Goal: Transaction & Acquisition: Purchase product/service

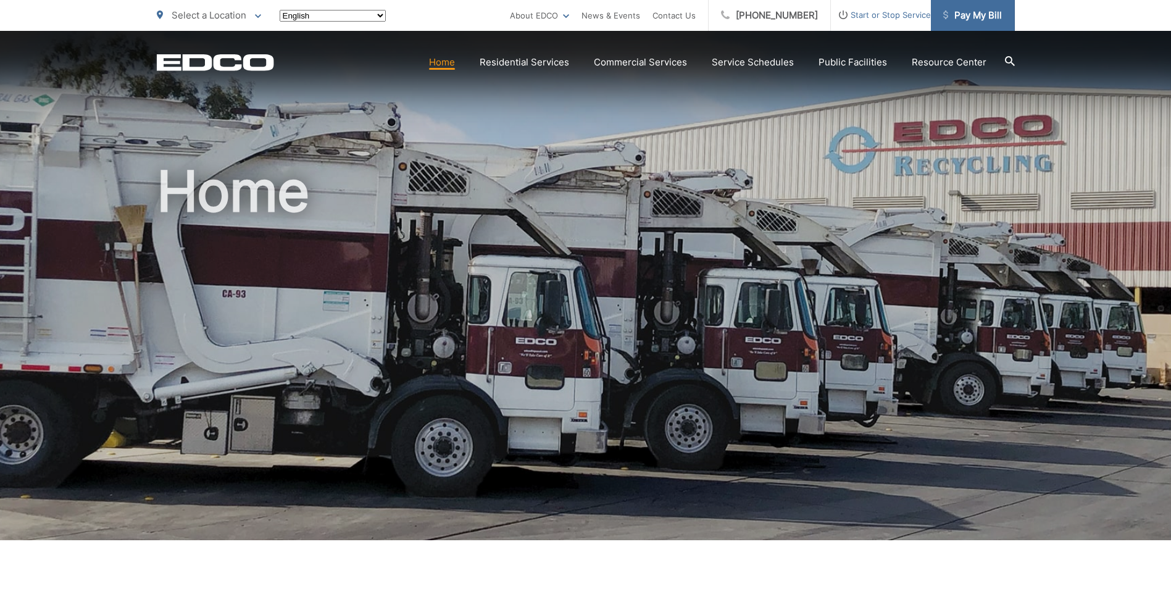
click at [969, 14] on span "Pay My Bill" at bounding box center [972, 15] width 59 height 15
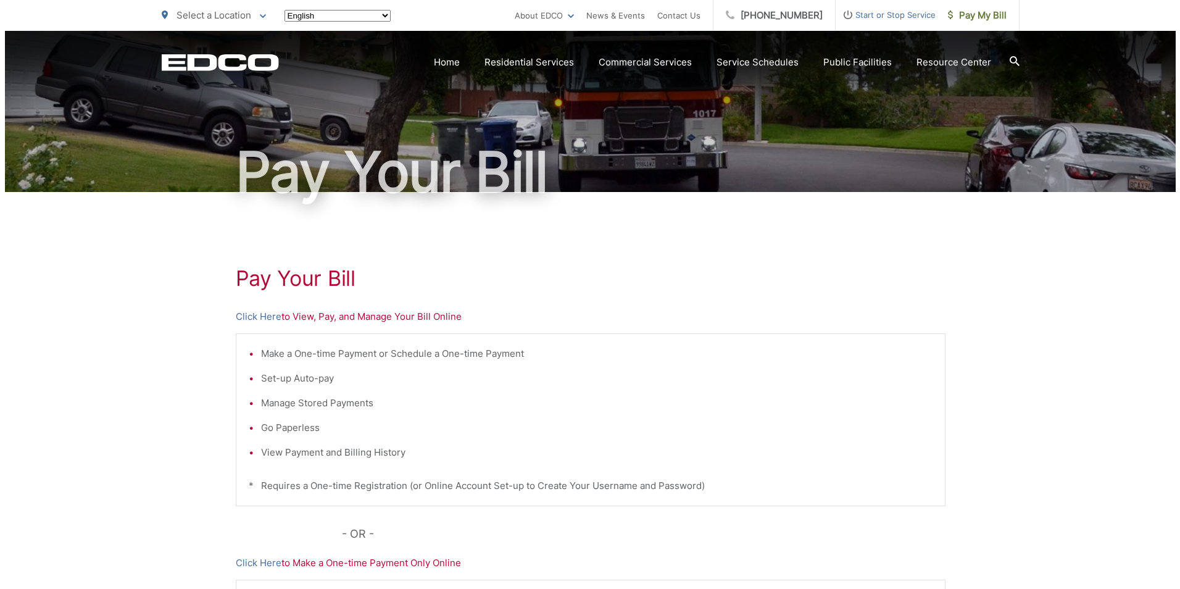
scroll to position [65, 0]
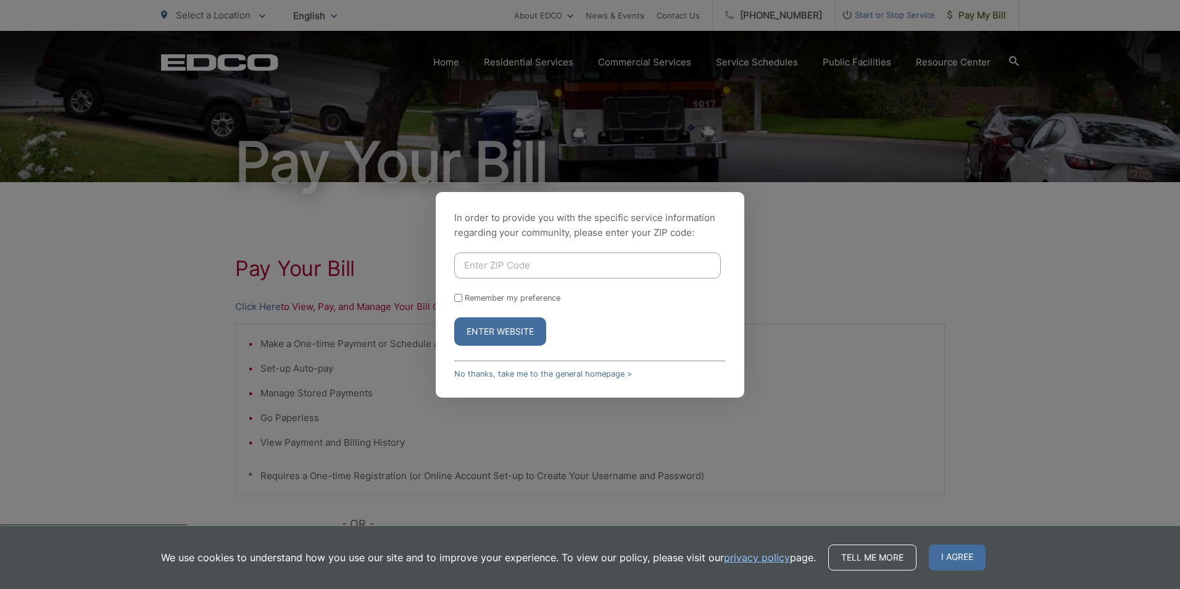
click at [516, 275] on input "Enter ZIP Code" at bounding box center [587, 265] width 267 height 26
type input "92024"
click at [454, 317] on button "Enter Website" at bounding box center [500, 331] width 92 height 28
click at [459, 342] on button "Enter Website" at bounding box center [500, 331] width 92 height 28
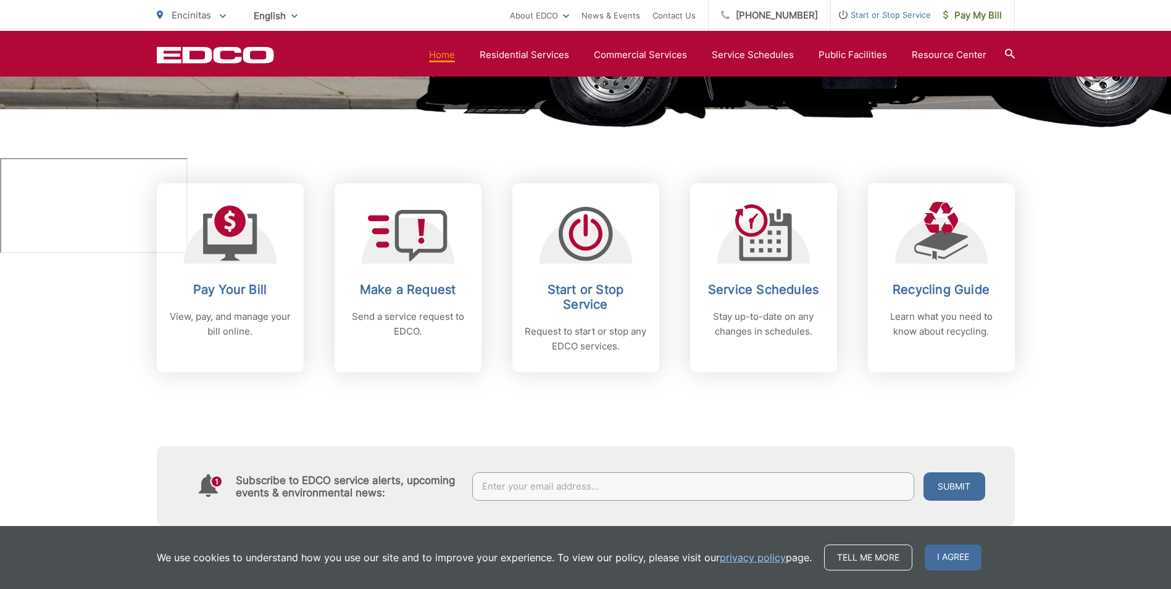
scroll to position [444, 0]
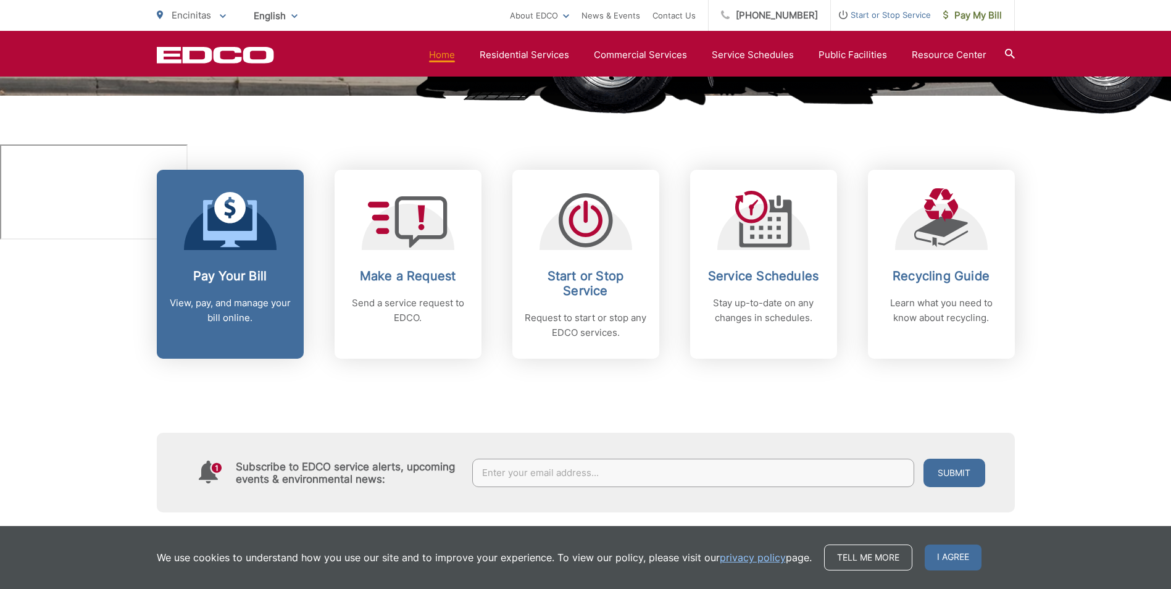
click at [228, 294] on div "Pay Your Bill View, pay, and manage your bill online." at bounding box center [230, 296] width 122 height 57
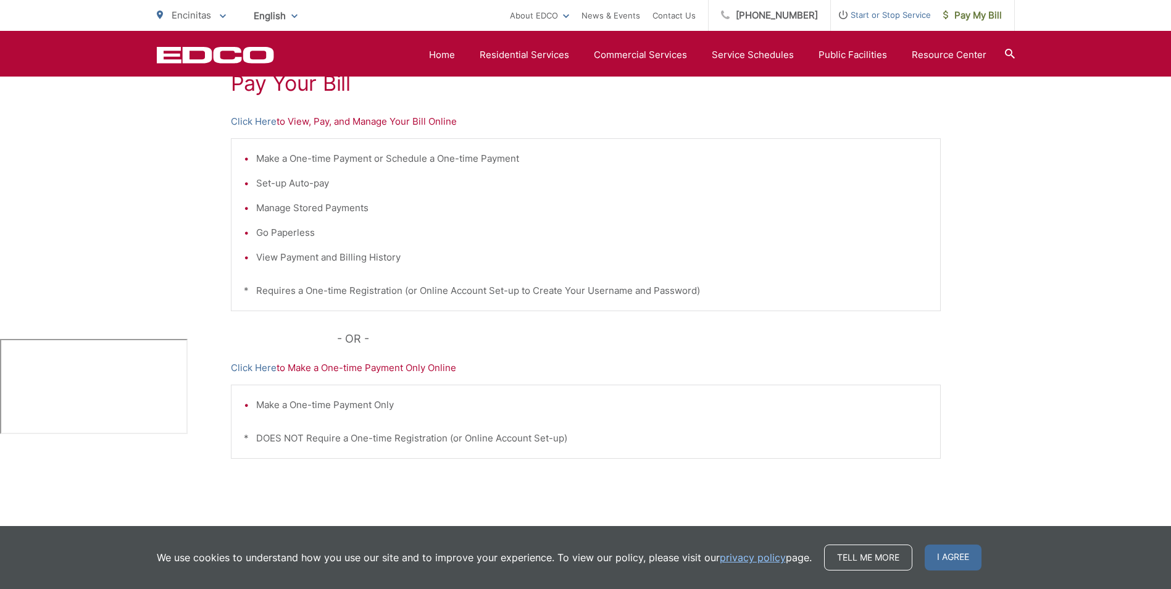
scroll to position [249, 0]
click at [249, 122] on link "Click Here" at bounding box center [254, 122] width 46 height 15
click at [256, 127] on link "Click Here" at bounding box center [254, 122] width 46 height 15
